Goal: Transaction & Acquisition: Download file/media

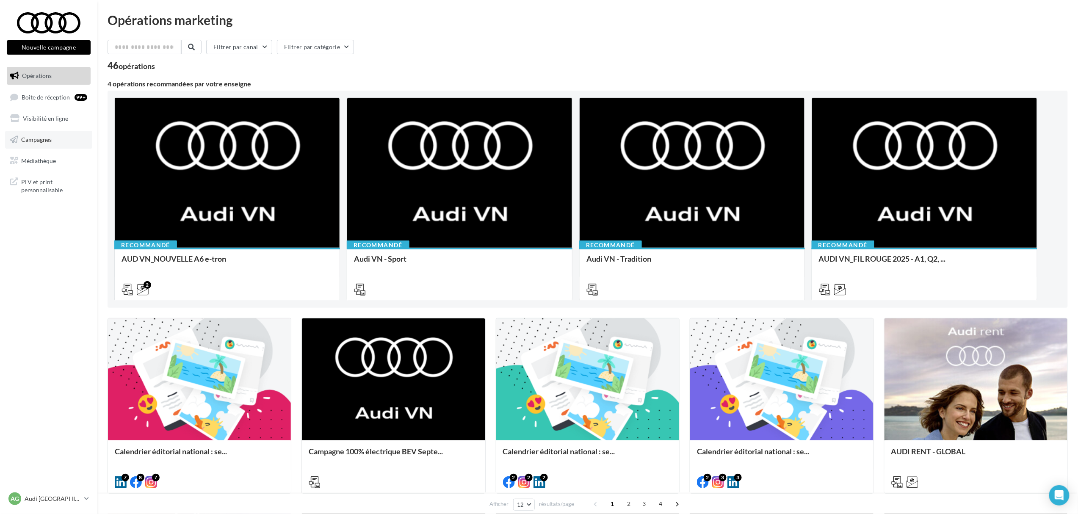
click at [52, 141] on link "Campagnes" at bounding box center [48, 140] width 87 height 18
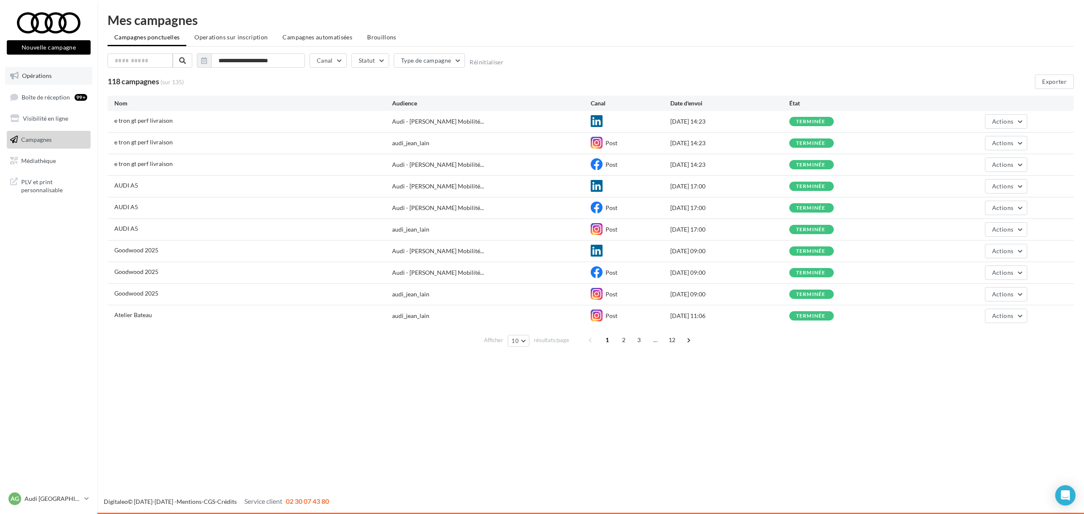
click at [41, 77] on span "Opérations" at bounding box center [37, 75] width 30 height 7
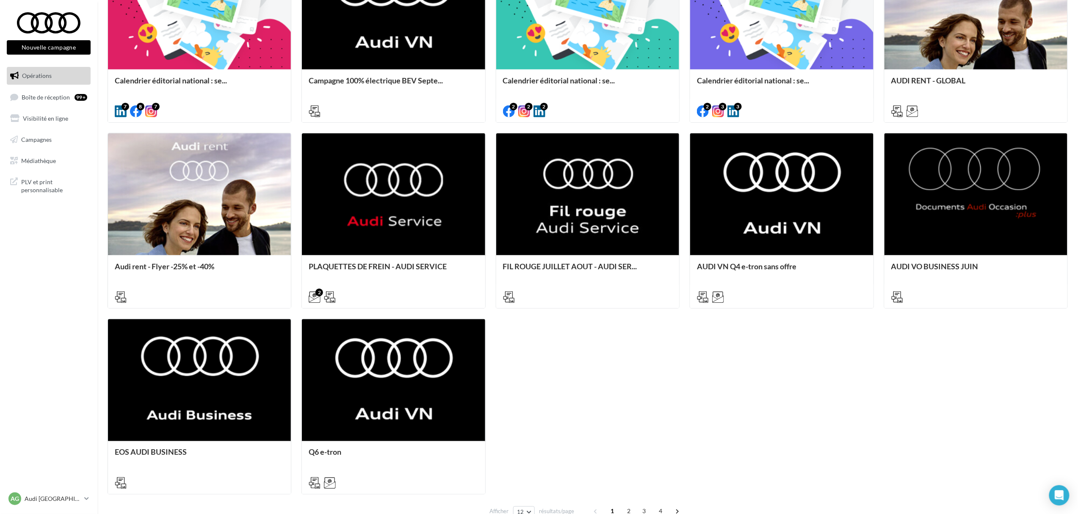
scroll to position [395, 0]
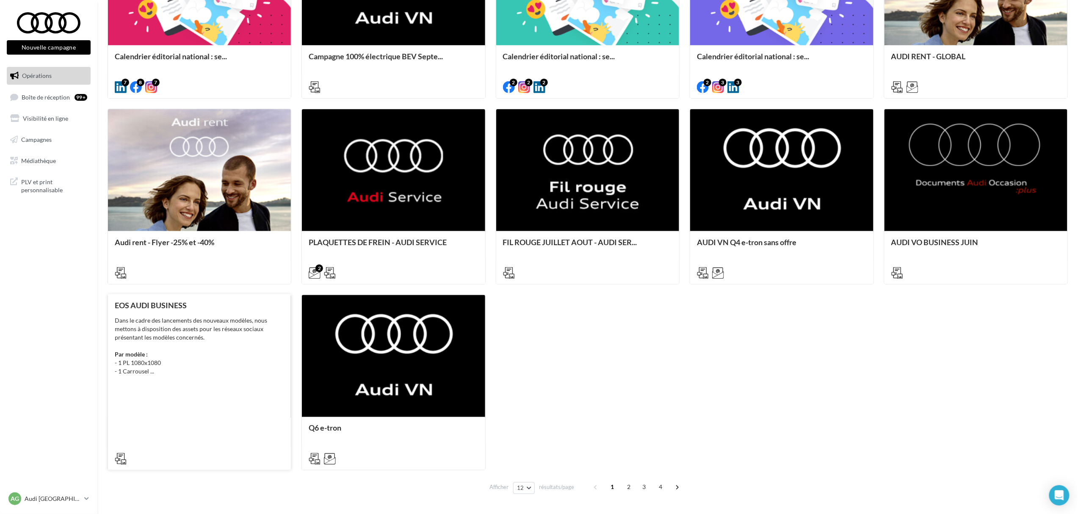
click at [217, 359] on div "Dans le cadre des lancements des nouveaux modèles, nous mettons à disposition d…" at bounding box center [199, 345] width 169 height 59
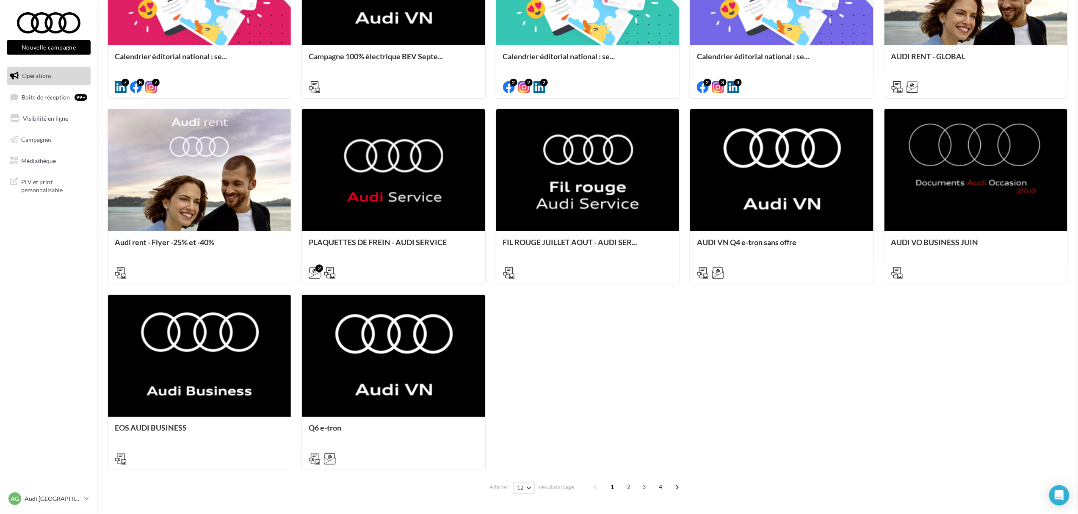
click at [598, 504] on div "EOS AUDI BUSINESS Description Dans le cadre des lancements des nouveaux modèles…" at bounding box center [588, 504] width 960 height 0
click at [627, 489] on span "2" at bounding box center [629, 488] width 14 height 14
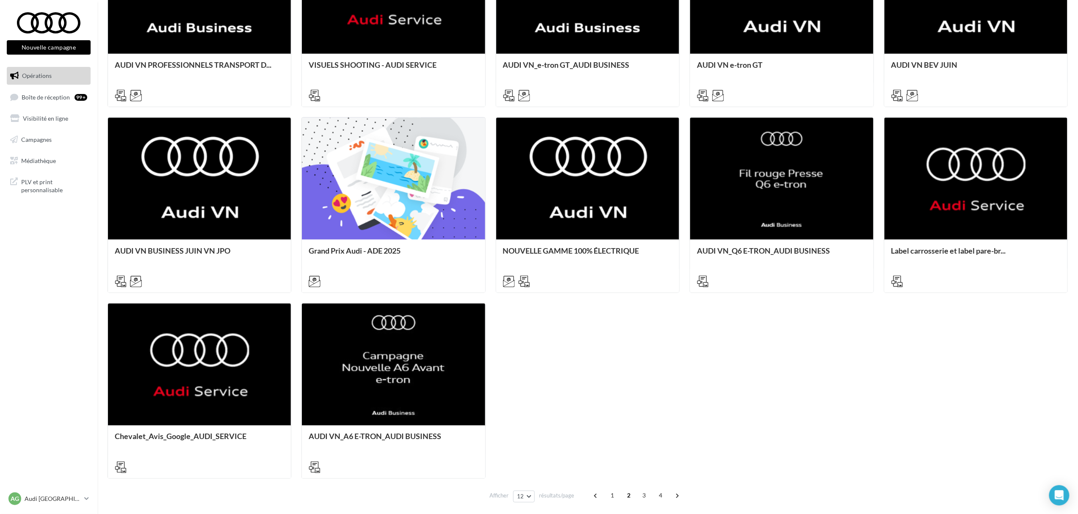
scroll to position [397, 0]
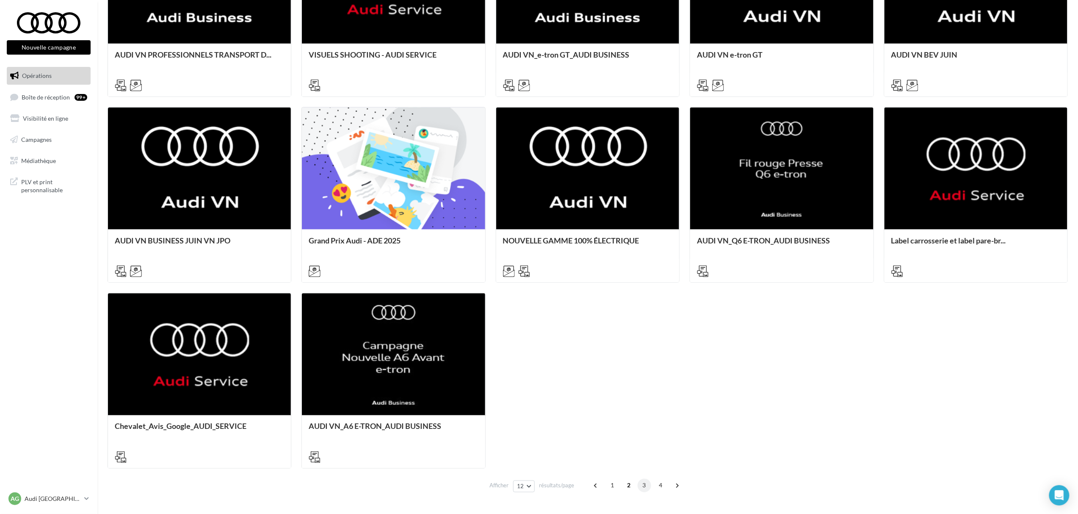
click at [642, 486] on span "3" at bounding box center [645, 486] width 14 height 14
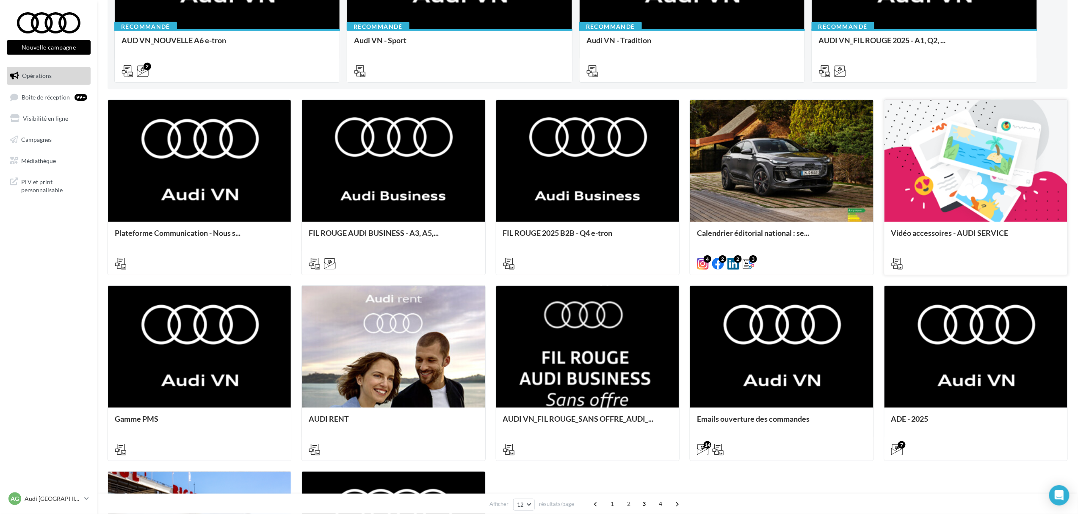
scroll to position [227, 0]
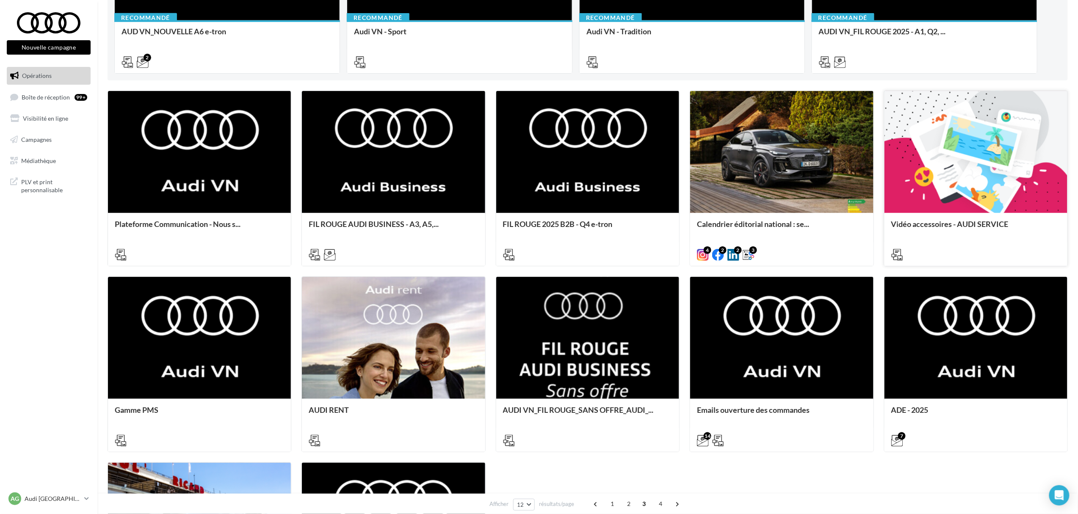
click at [937, 226] on span "Vidéo accessoires - AUDI SERVICE" at bounding box center [949, 223] width 117 height 9
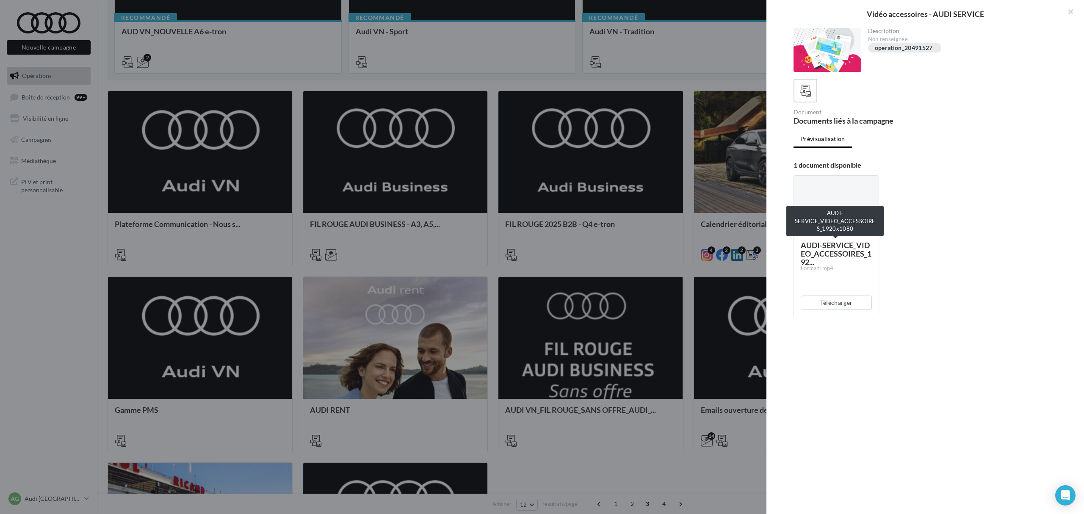
click at [847, 251] on span "AUDI-SERVICE_VIDEO_ACCESSOIRES_192..." at bounding box center [836, 254] width 71 height 26
click at [838, 303] on button "Télécharger" at bounding box center [836, 303] width 71 height 14
click at [845, 228] on div at bounding box center [836, 205] width 85 height 59
click at [839, 301] on button "Télécharger" at bounding box center [836, 303] width 71 height 14
click at [681, 222] on div at bounding box center [542, 257] width 1084 height 514
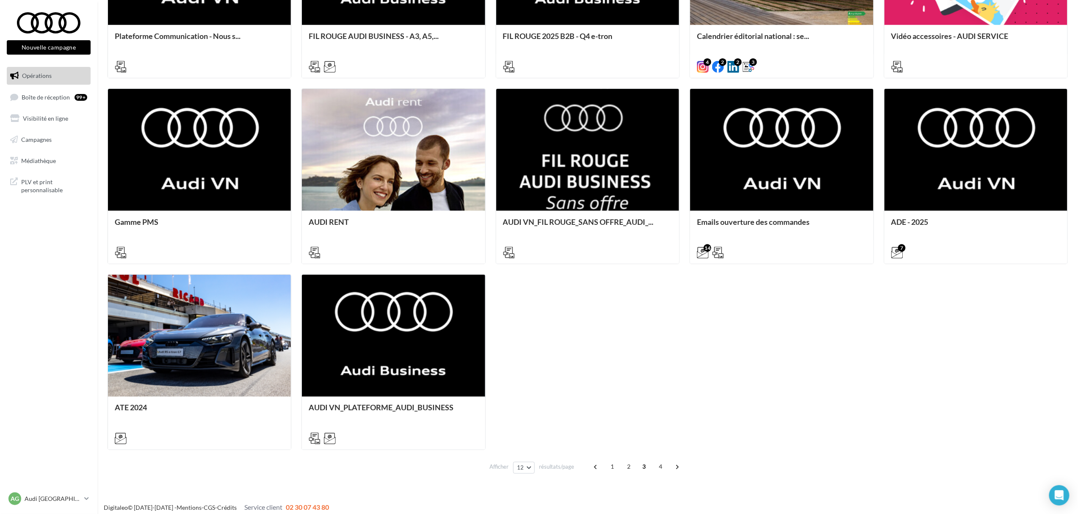
scroll to position [422, 0]
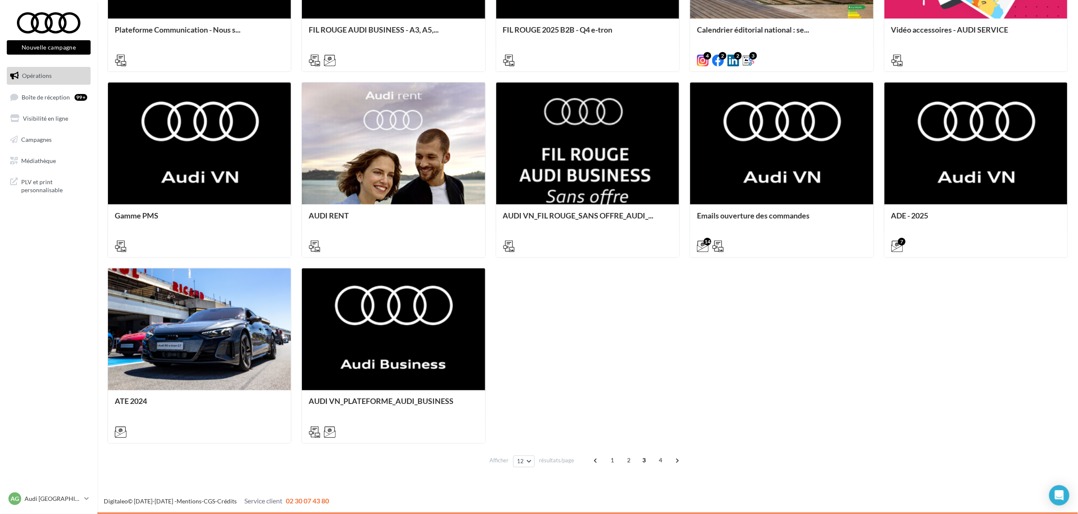
click at [629, 459] on span "2" at bounding box center [629, 461] width 14 height 14
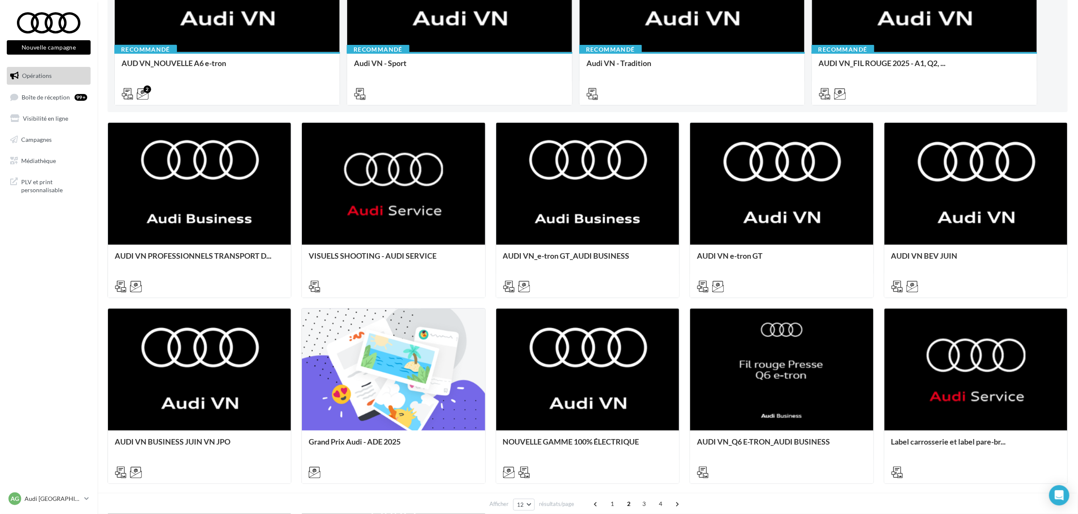
scroll to position [0, 0]
